Goal: Task Accomplishment & Management: Manage account settings

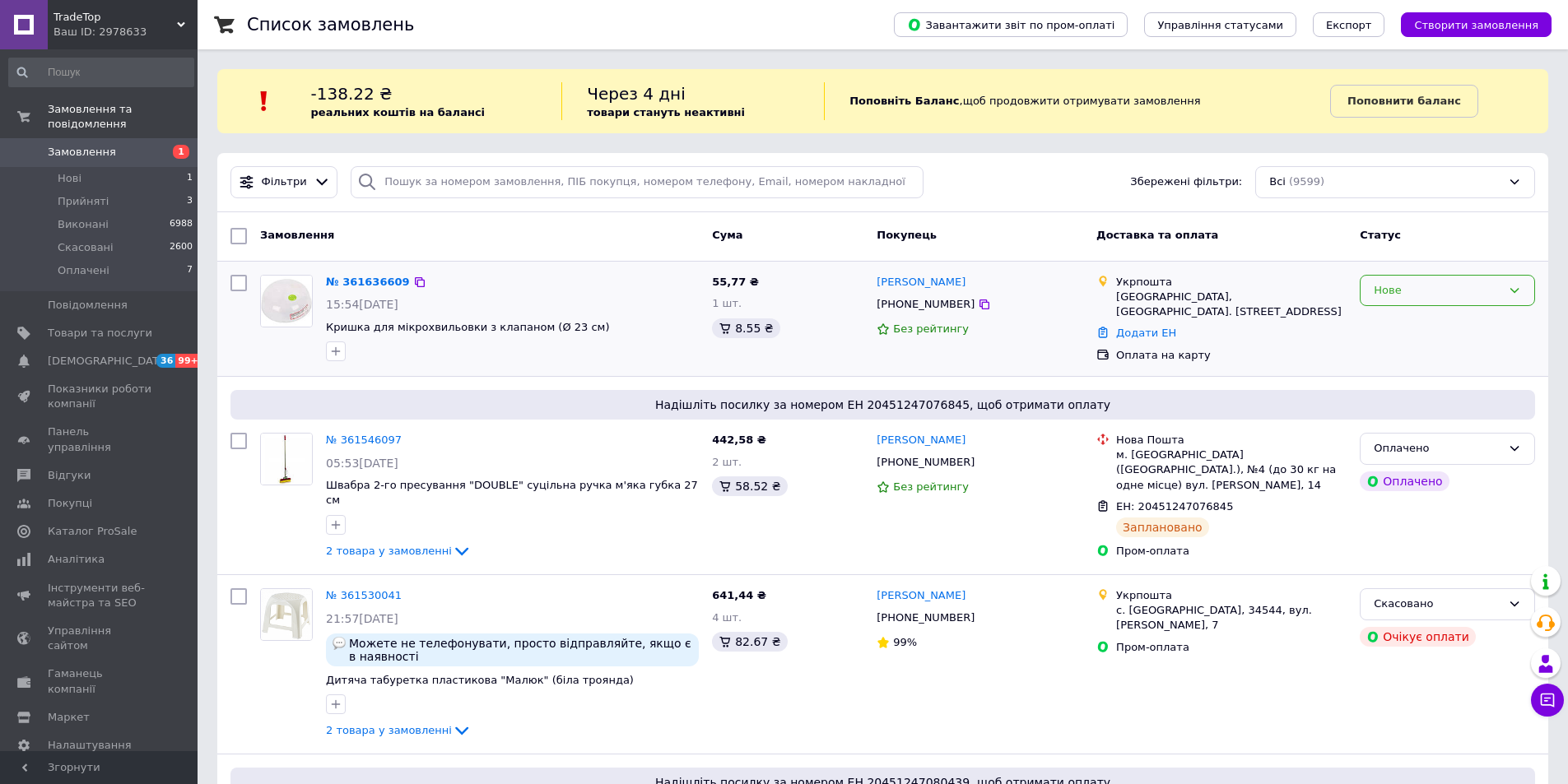
click at [1466, 291] on div "Нове" at bounding box center [1437, 291] width 128 height 17
click at [1457, 320] on li "Прийнято" at bounding box center [1447, 324] width 173 height 30
click at [78, 194] on span "Прийняті" at bounding box center [83, 201] width 51 height 15
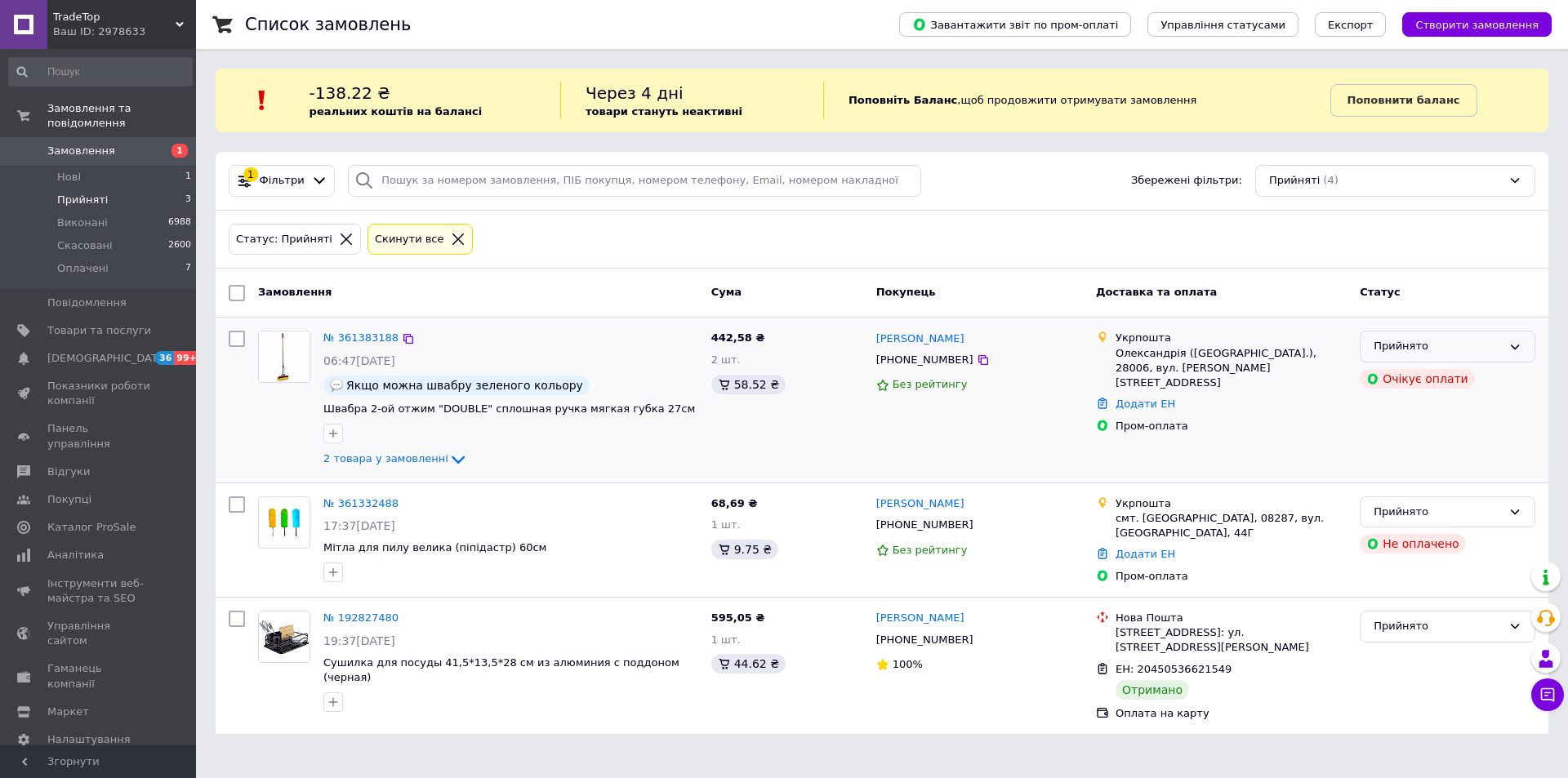
click at [1500, 347] on div "Прийнято" at bounding box center [1438, 346] width 128 height 17
click at [1449, 408] on li "Скасовано" at bounding box center [1447, 410] width 174 height 30
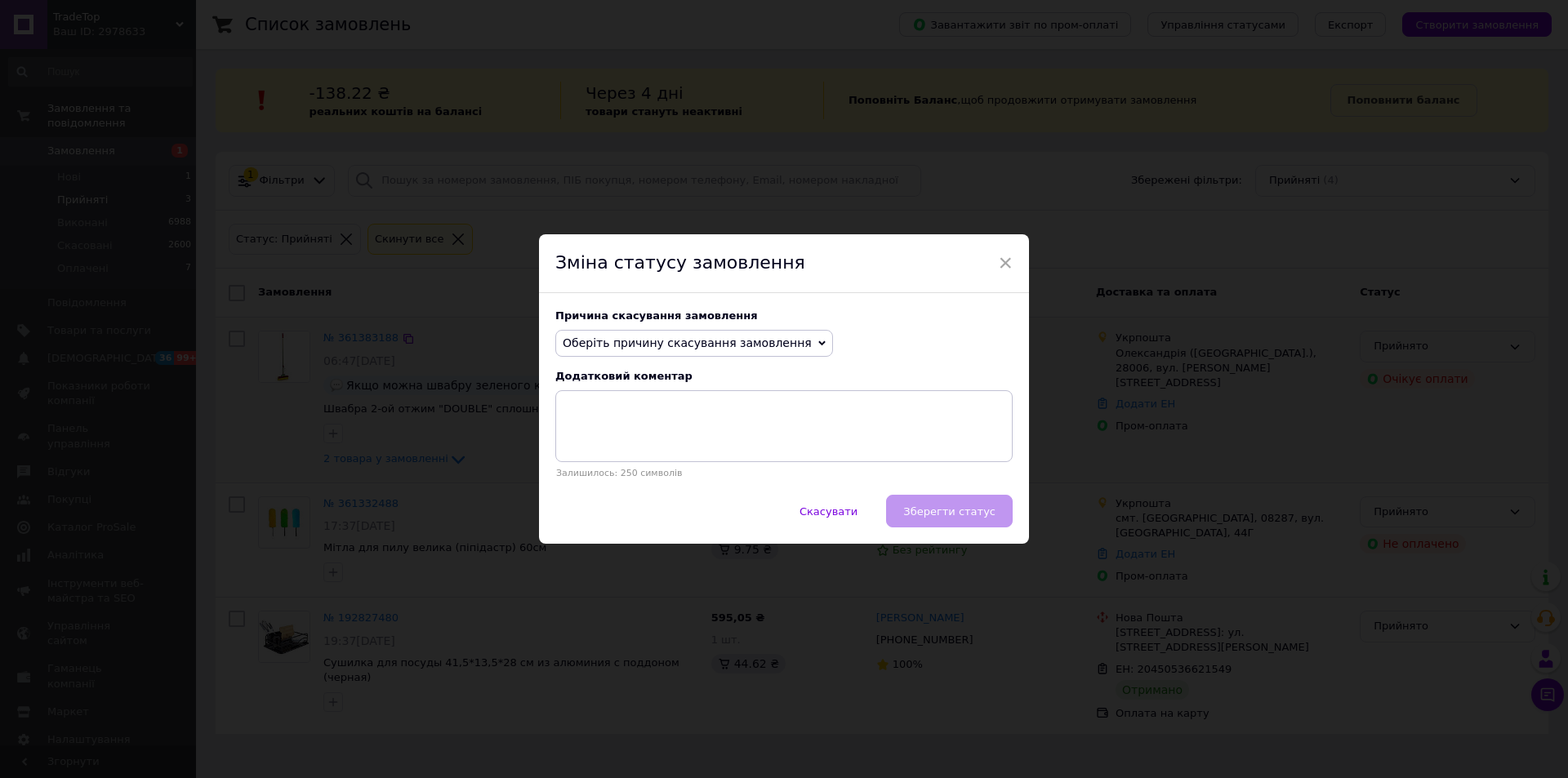
click at [750, 341] on span "Оберіть причину скасування замовлення" at bounding box center [687, 342] width 249 height 13
click at [663, 468] on li "Замовлення-дублікат" at bounding box center [695, 466] width 276 height 22
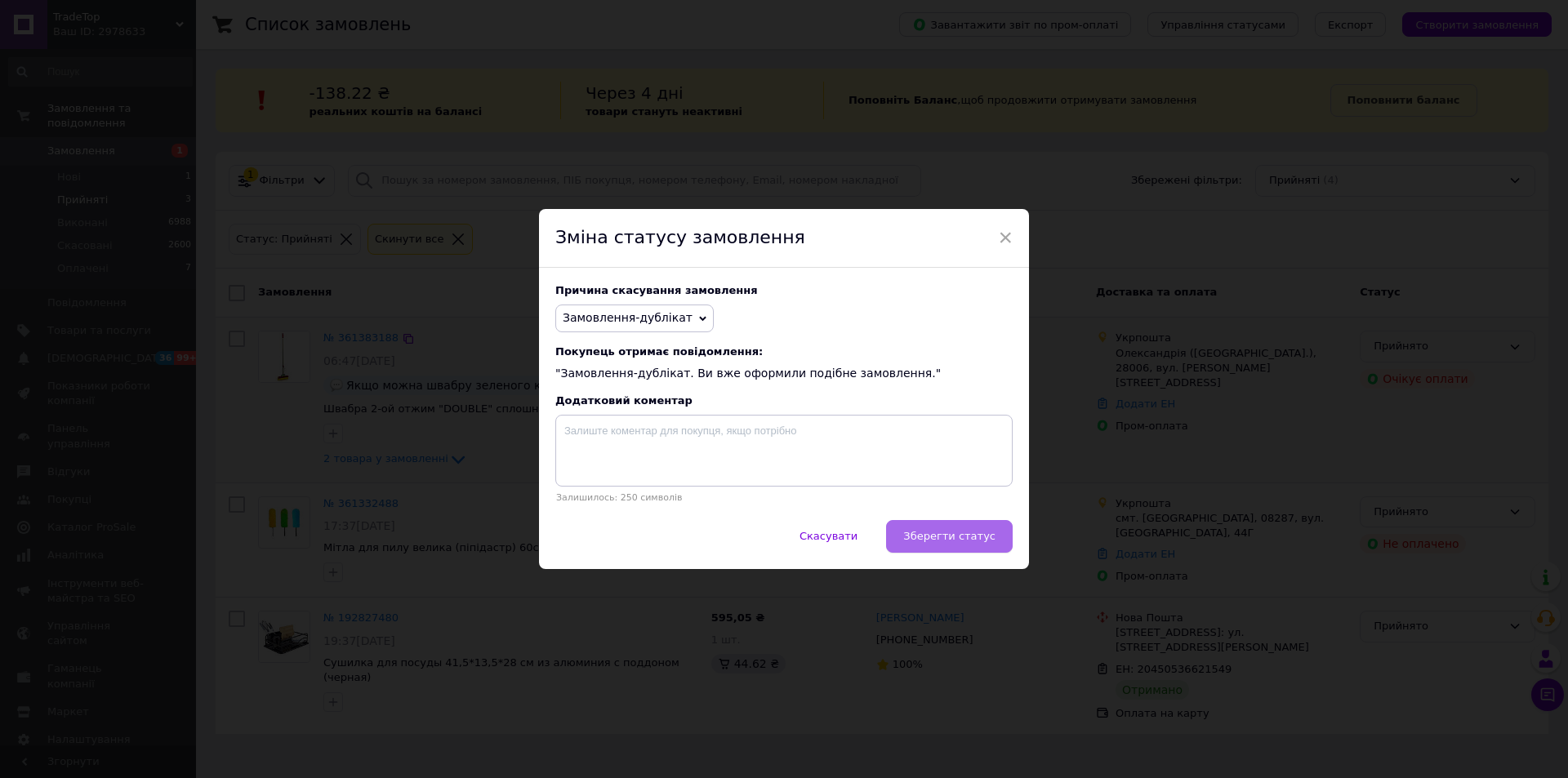
click at [959, 538] on span "Зберегти статус" at bounding box center [949, 535] width 92 height 12
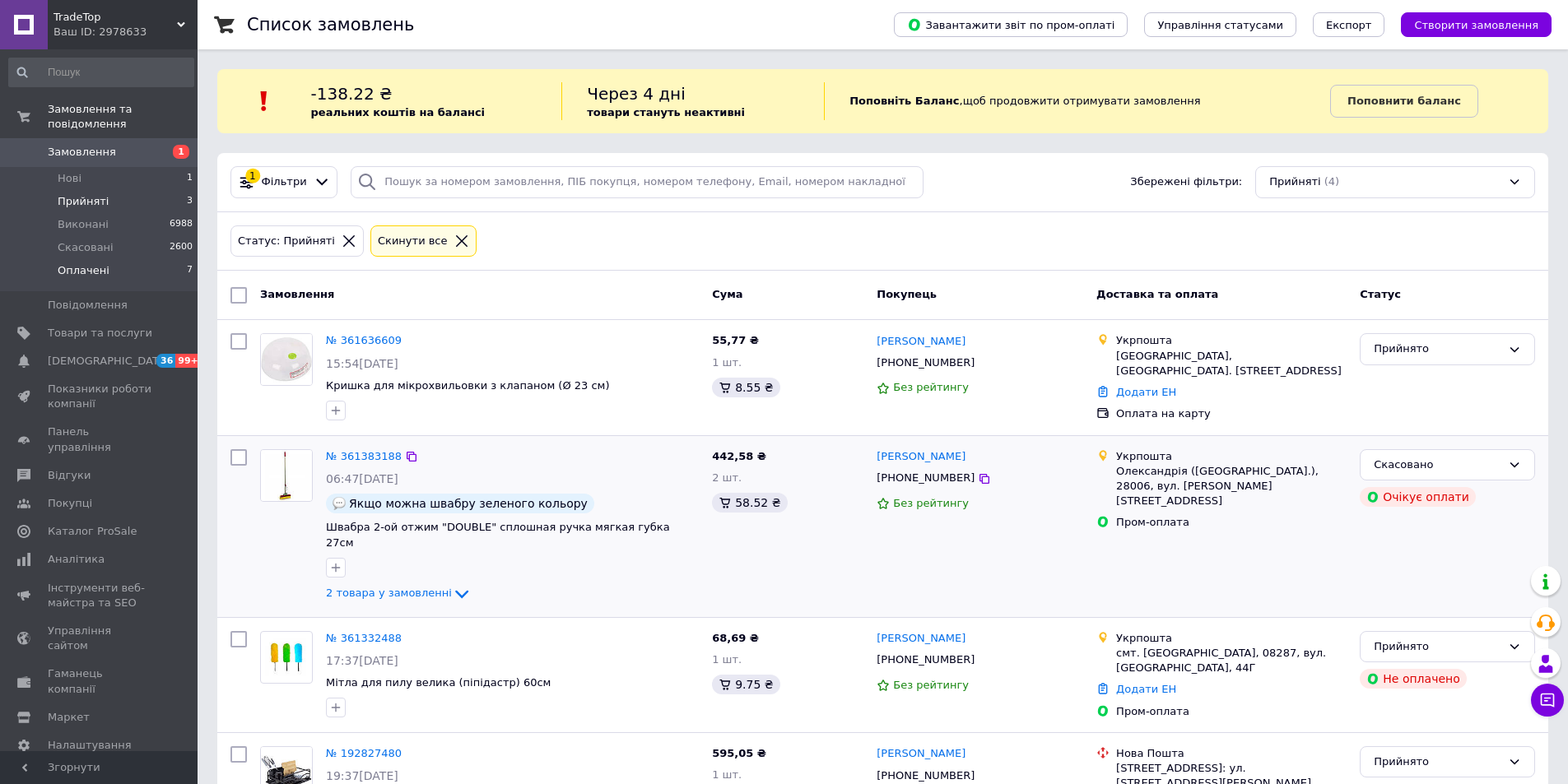
click at [80, 263] on span "Оплачені" at bounding box center [84, 270] width 52 height 15
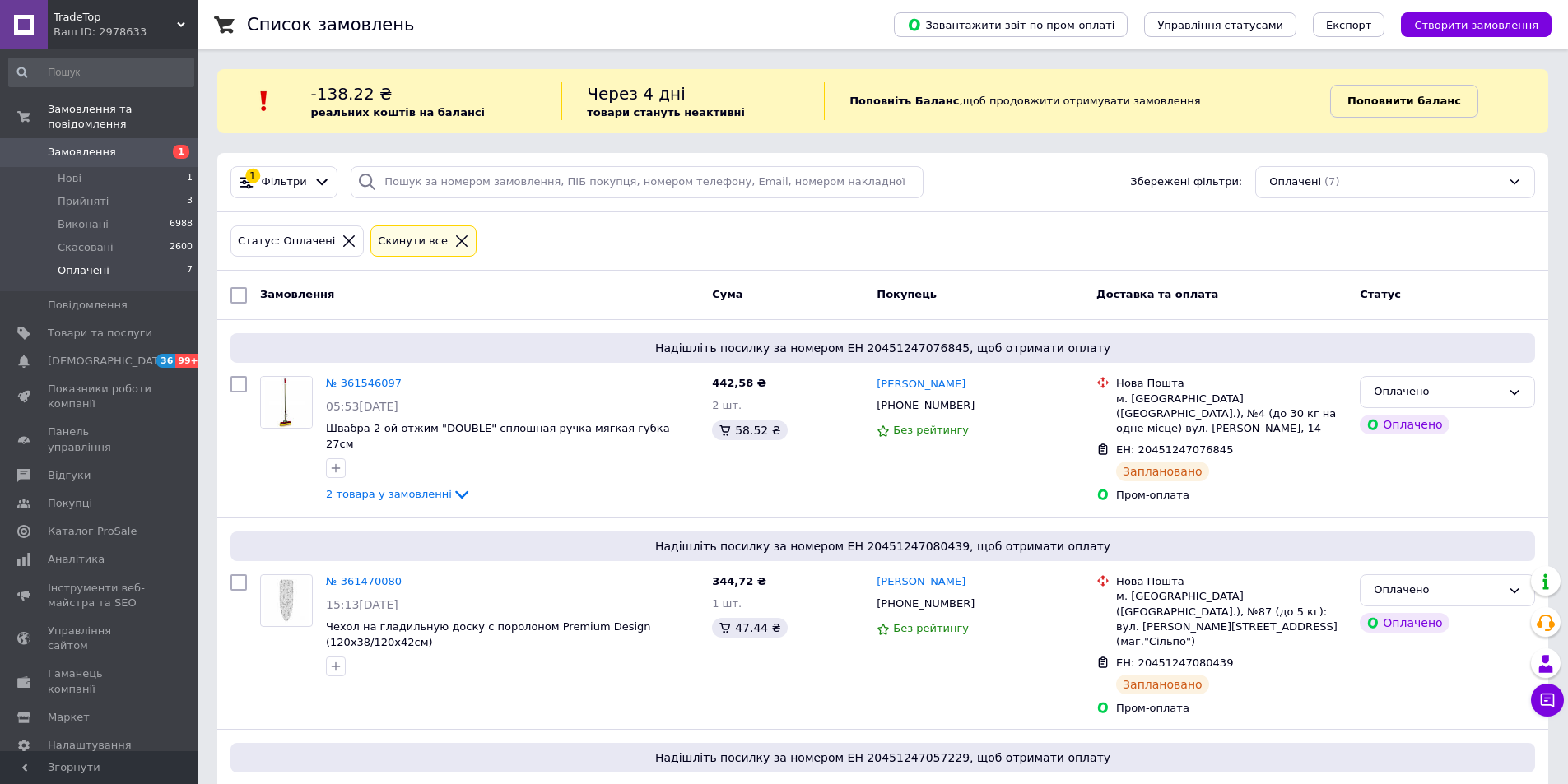
click at [1371, 101] on b "Поповнити баланс" at bounding box center [1403, 101] width 113 height 12
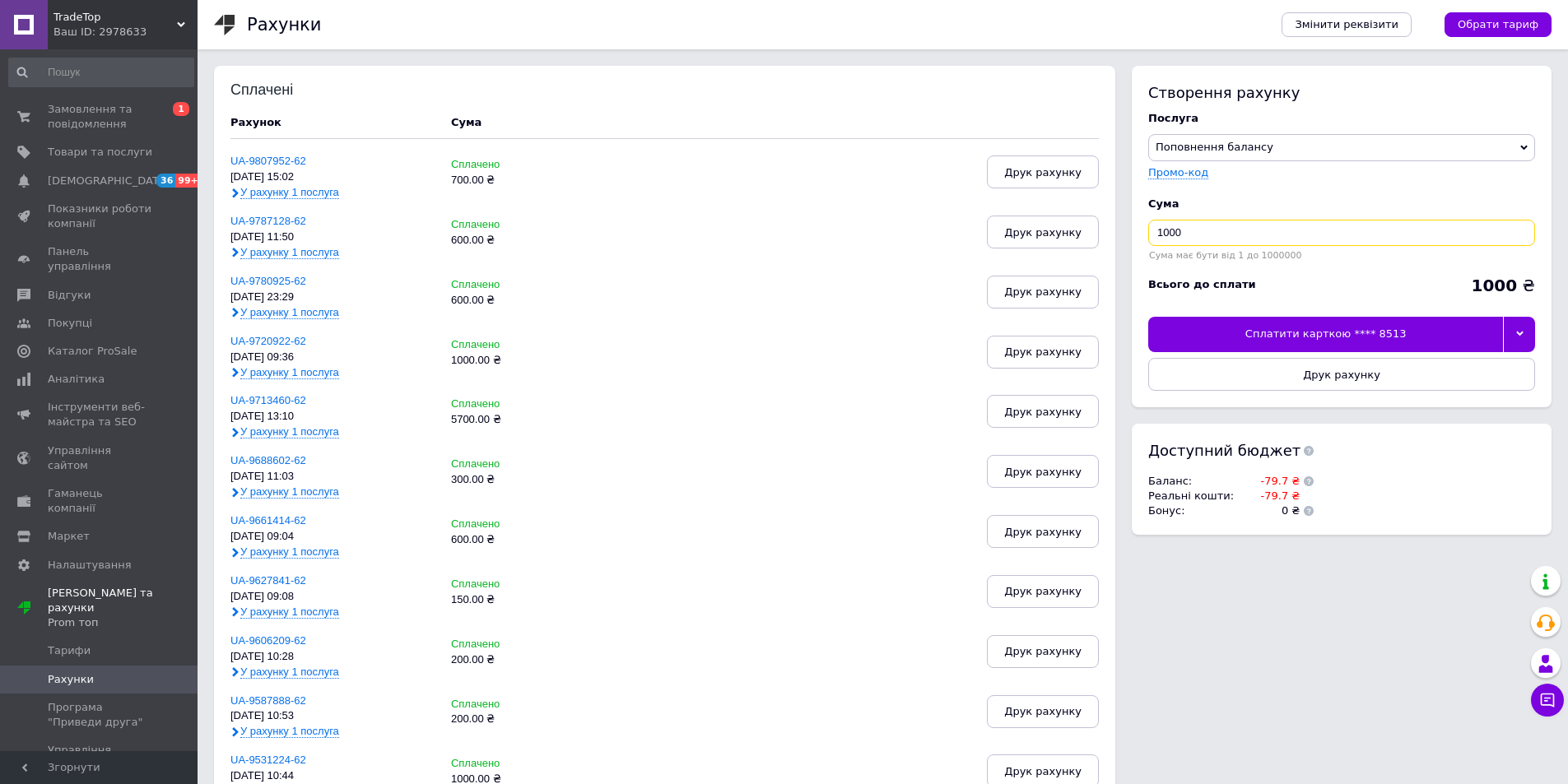
drag, startPoint x: 1195, startPoint y: 229, endPoint x: 1149, endPoint y: 231, distance: 46.0
click at [1149, 231] on input "1000" at bounding box center [1342, 232] width 387 height 26
type input "200"
click at [1518, 337] on icon at bounding box center [1519, 333] width 8 height 8
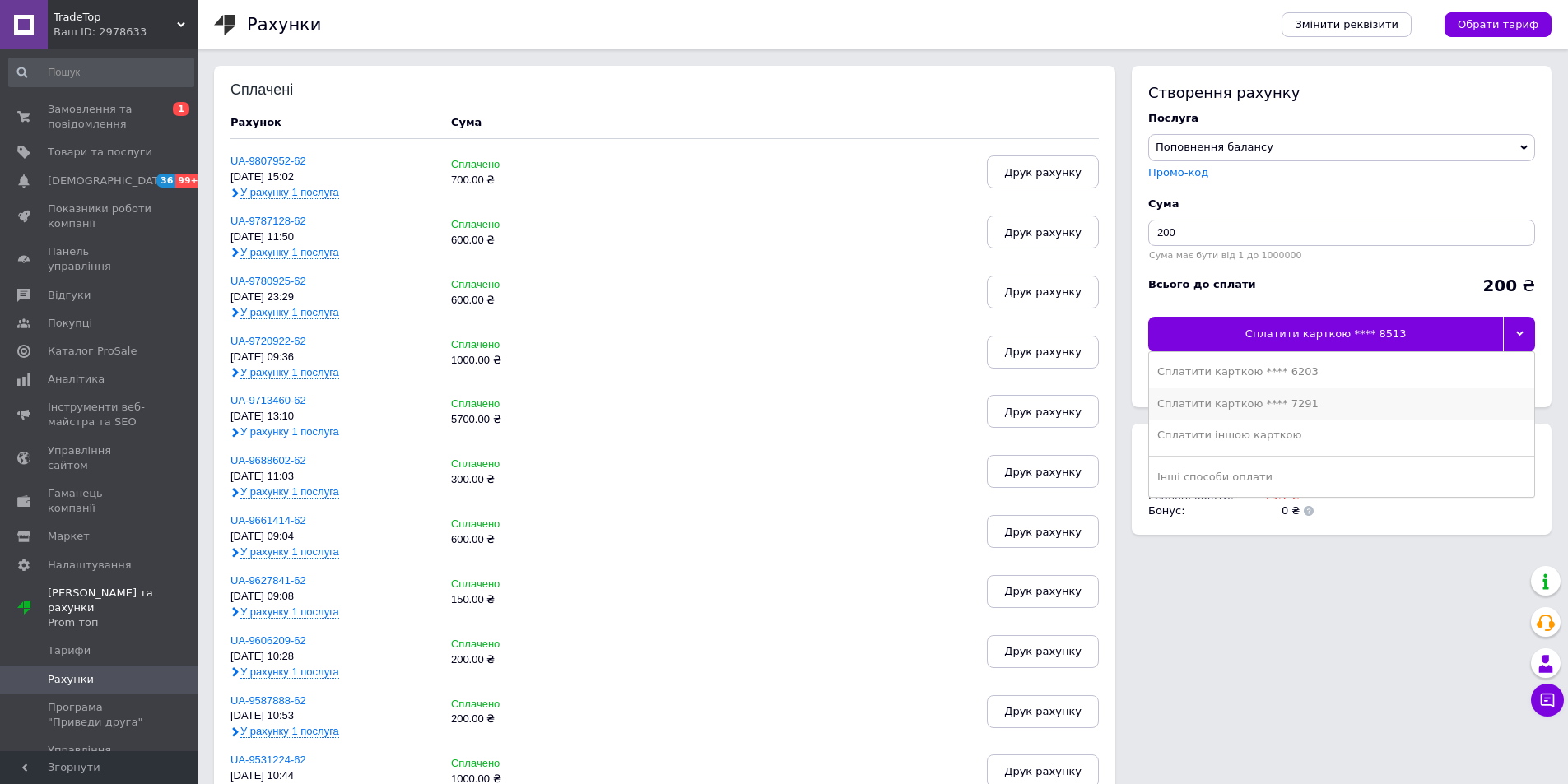
click at [1313, 411] on div "Сплатити карткою **** 7291" at bounding box center [1341, 404] width 368 height 15
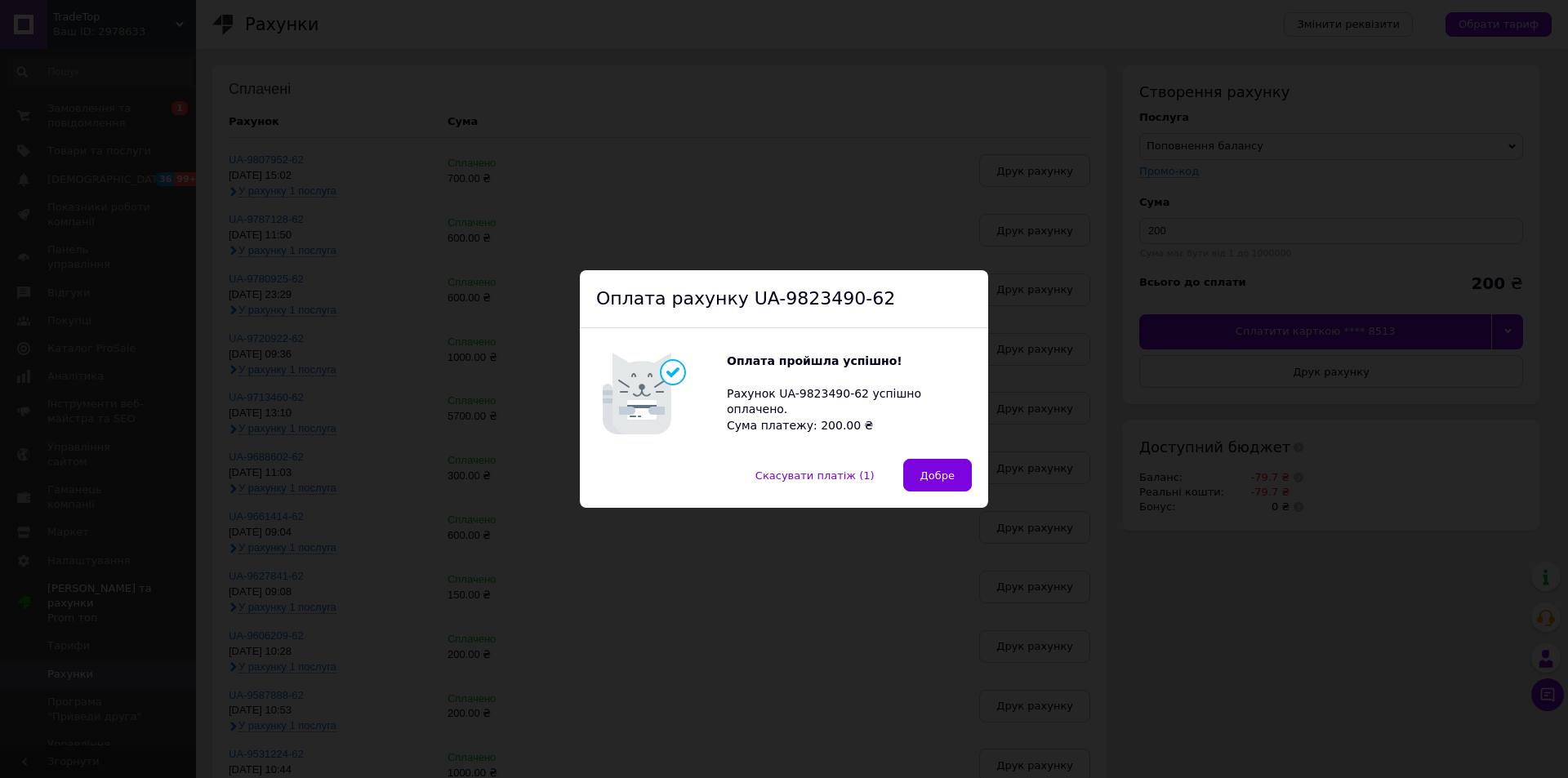
click at [929, 473] on span "Добре" at bounding box center [937, 476] width 35 height 12
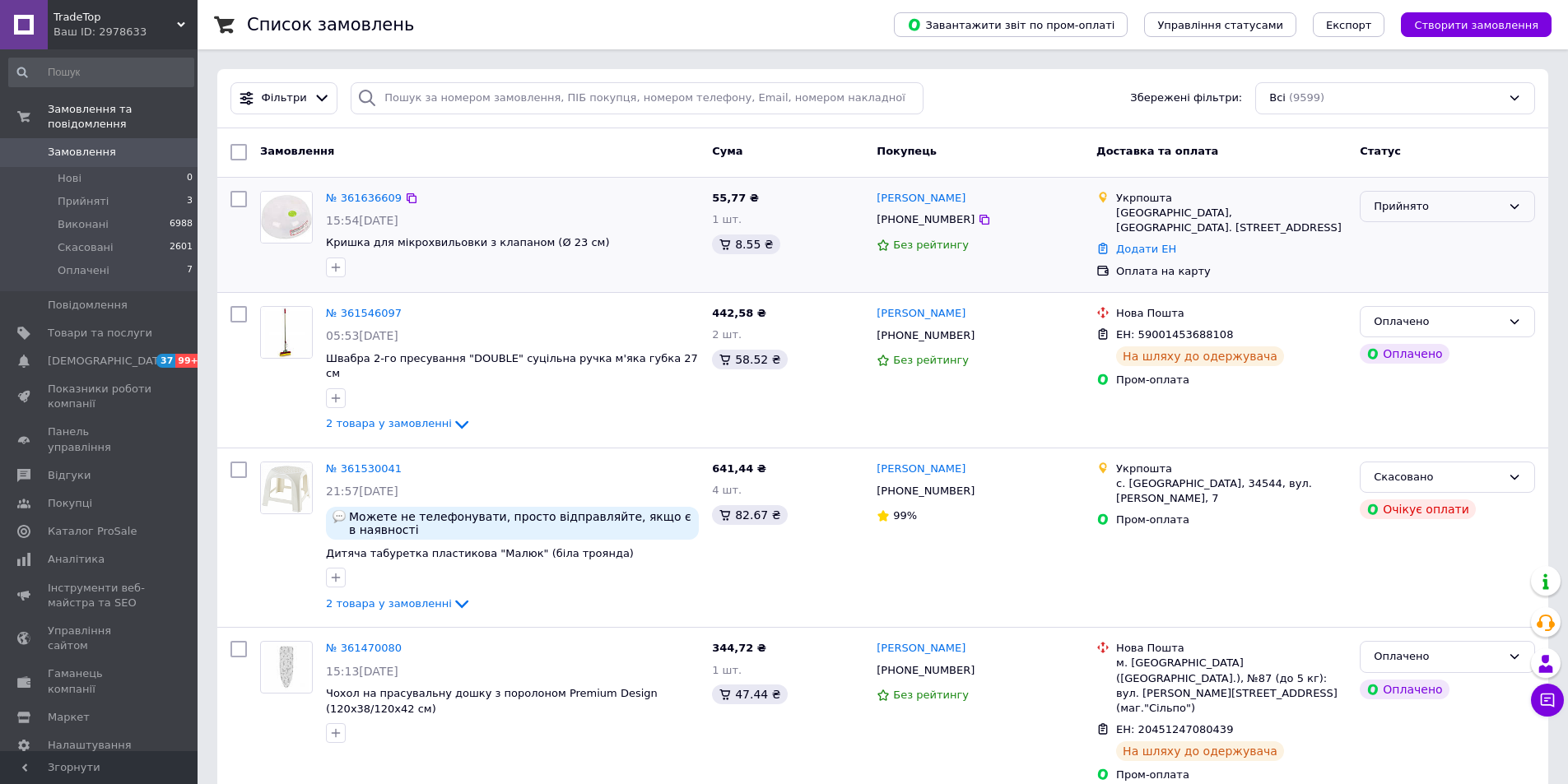
click at [1484, 203] on div "Прийнято" at bounding box center [1437, 207] width 128 height 17
click at [1421, 301] on li "Оплачено" at bounding box center [1447, 300] width 173 height 30
click at [965, 85] on div "Фільтри Збережені фільтри: Всі (9599)" at bounding box center [882, 98] width 1317 height 32
